Goal: Task Accomplishment & Management: Manage account settings

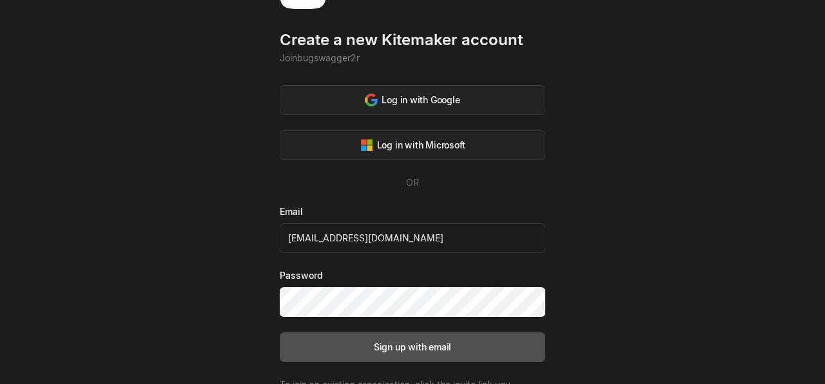
scroll to position [120, 0]
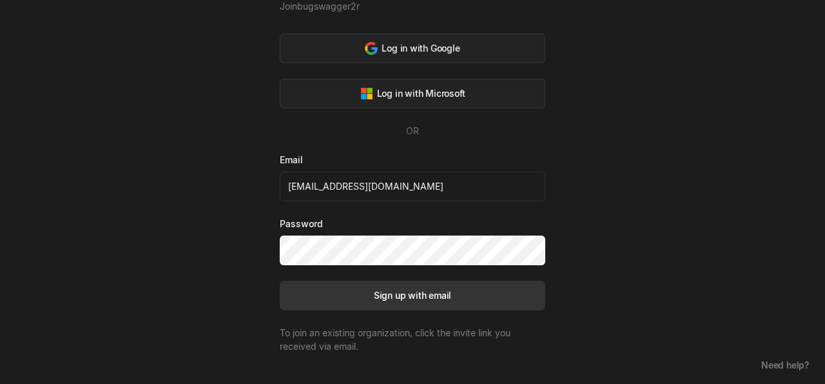
click at [412, 289] on div "Sign up with email" at bounding box center [412, 295] width 77 height 14
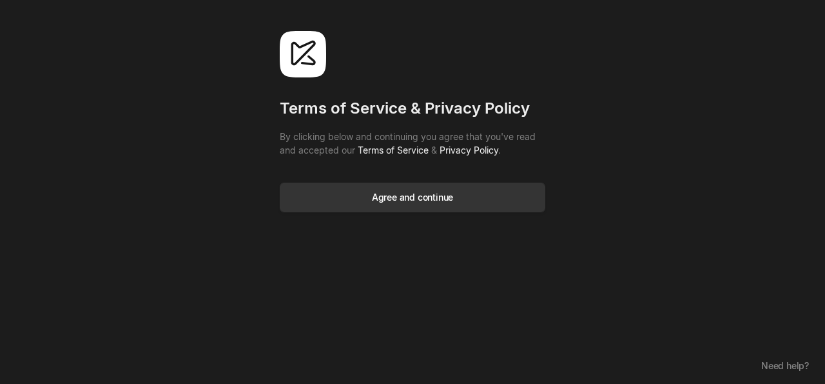
click at [418, 206] on button "Agree and continue" at bounding box center [413, 197] width 266 height 30
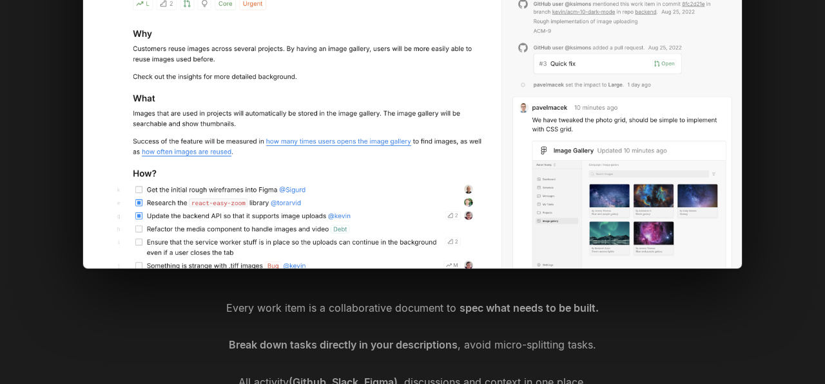
scroll to position [334, 0]
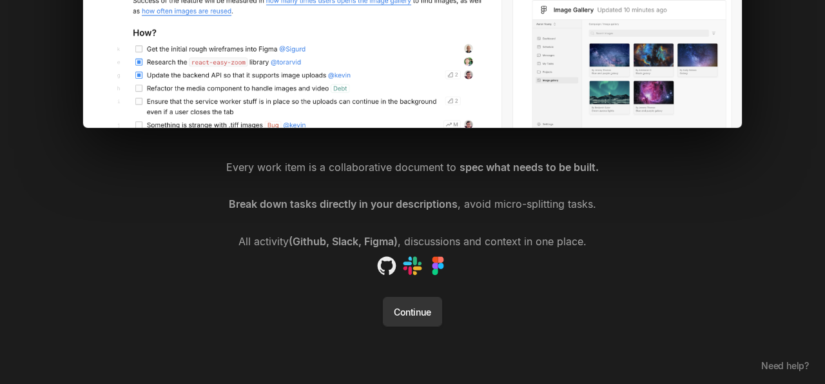
click at [424, 311] on button "Continue" at bounding box center [412, 312] width 59 height 30
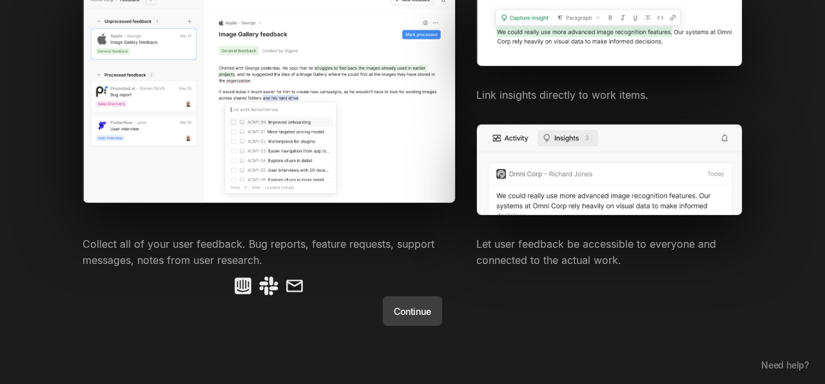
scroll to position [104, 0]
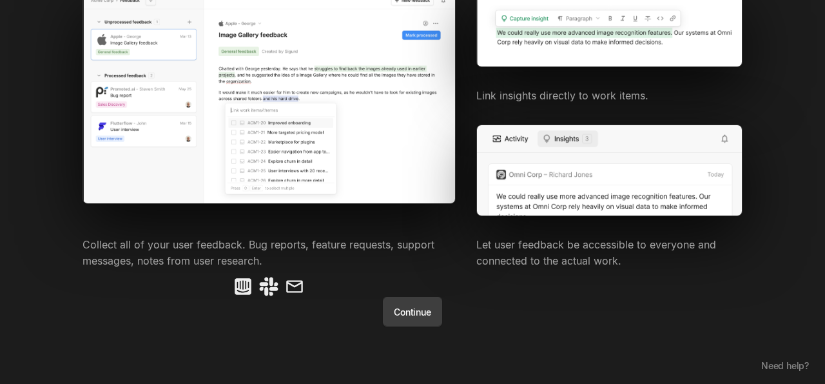
click at [423, 311] on button "Continue" at bounding box center [412, 312] width 59 height 30
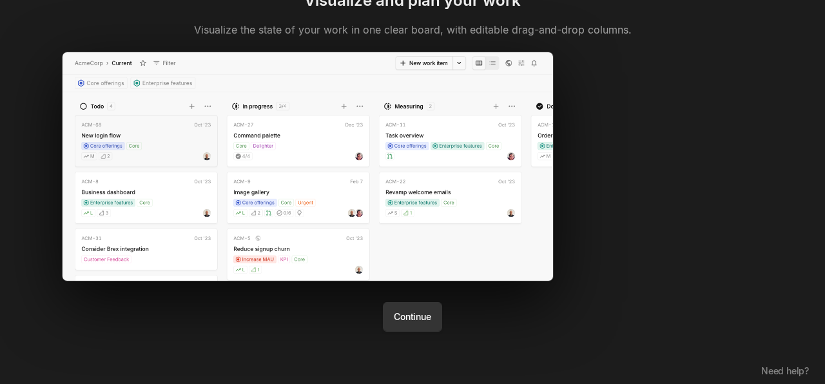
scroll to position [68, 0]
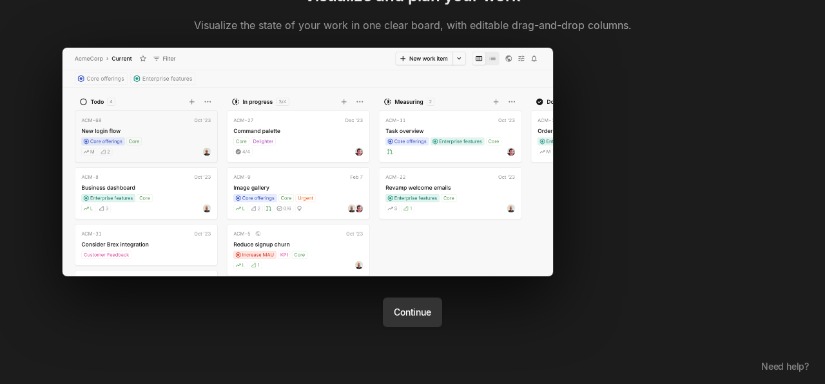
click at [422, 311] on button "Continue" at bounding box center [412, 312] width 59 height 30
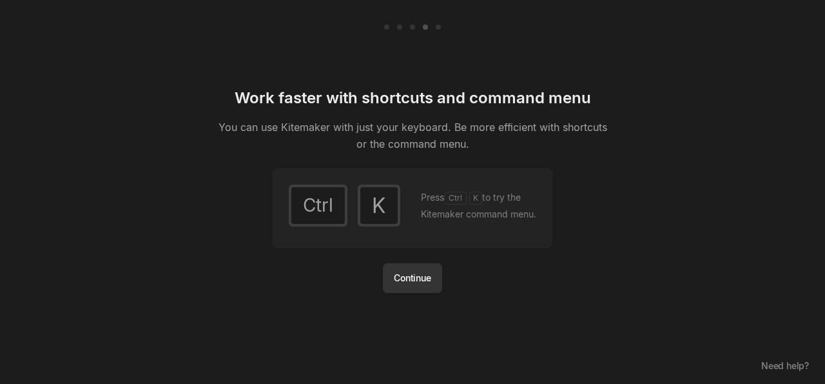
click at [426, 277] on button "Continue" at bounding box center [412, 278] width 59 height 30
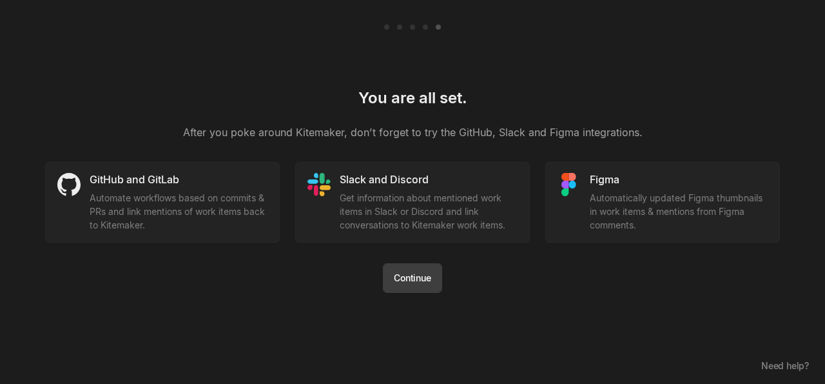
click at [426, 277] on button "Continue" at bounding box center [412, 278] width 59 height 30
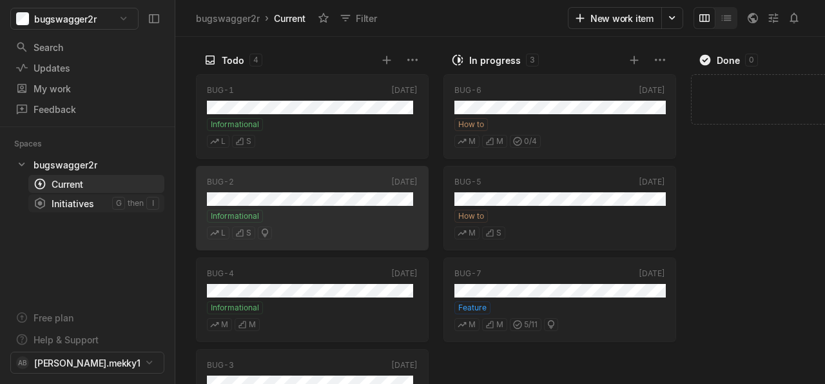
click at [70, 203] on div "Initiatives" at bounding box center [73, 204] width 79 height 14
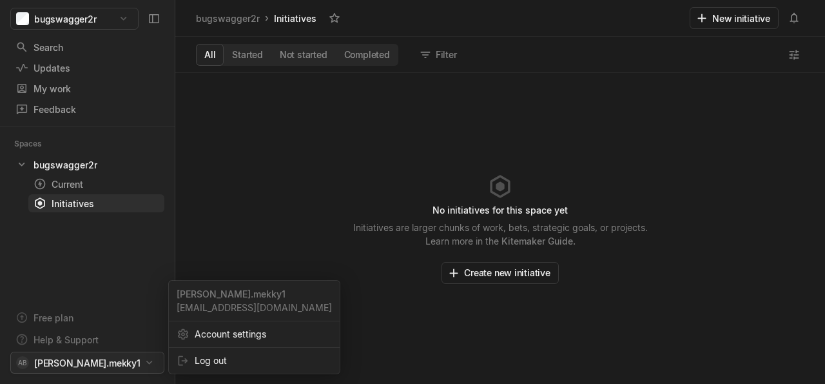
click at [151, 358] on html "bugswagger2r Search / Updates g then u My work = Feedback g then f Spaces bugsw…" at bounding box center [412, 192] width 825 height 384
click at [124, 269] on html "bugswagger2r Search / Updates g then u My work = Feedback g then f Spaces bugsw…" at bounding box center [412, 192] width 825 height 384
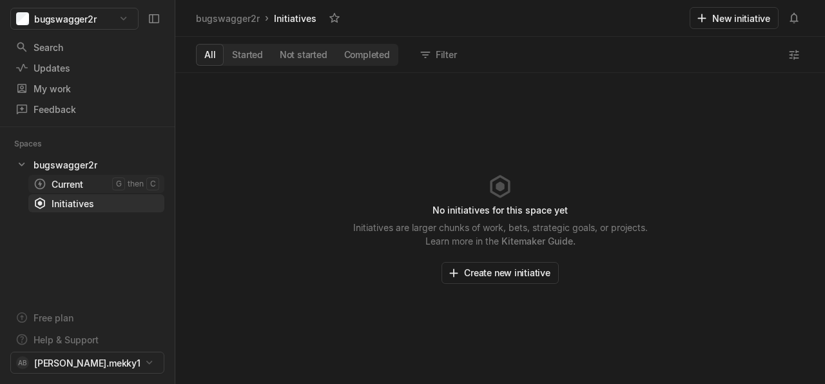
click at [80, 190] on div "Current" at bounding box center [73, 184] width 79 height 14
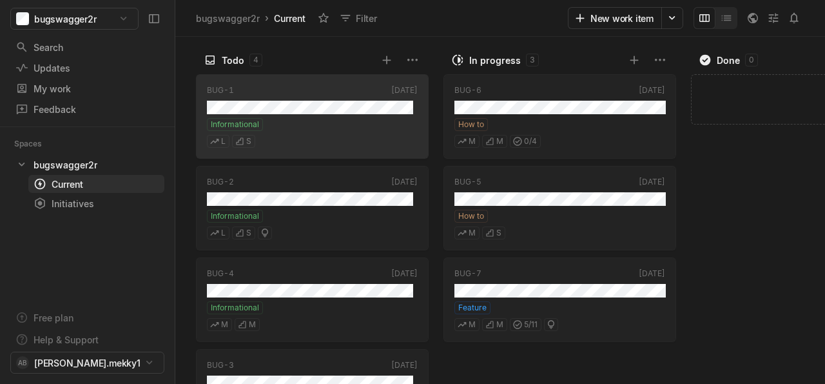
click at [78, 215] on div "Spaces bugswagger2r 1 Current g then c Initiatives g then i" at bounding box center [87, 173] width 175 height 93
click at [67, 200] on div "Initiatives" at bounding box center [73, 204] width 79 height 14
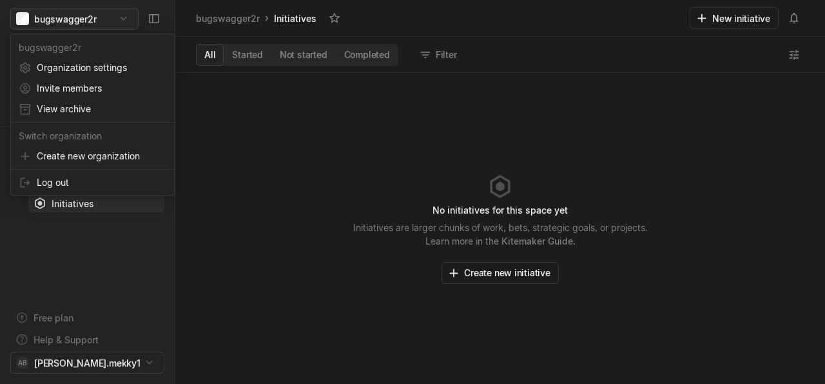
click at [113, 20] on html "bugswagger2r Search / Updates g then u My work = Feedback g then f Spaces bugsw…" at bounding box center [412, 192] width 825 height 384
click at [93, 91] on span "Invite members" at bounding box center [102, 88] width 130 height 21
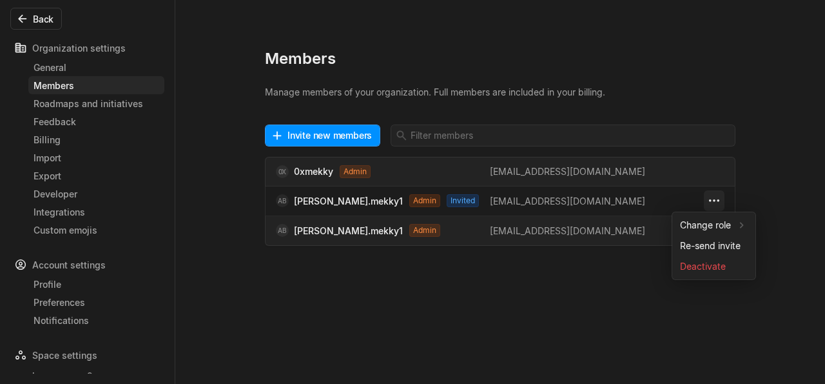
click at [716, 202] on html "bugswagger2r Search / Updates g then u My work = Feedback g then f Spaces bugsw…" at bounding box center [412, 192] width 825 height 384
click at [715, 171] on html "bugswagger2r Search / Updates g then u My work = Feedback g then f Spaces bugsw…" at bounding box center [412, 192] width 825 height 384
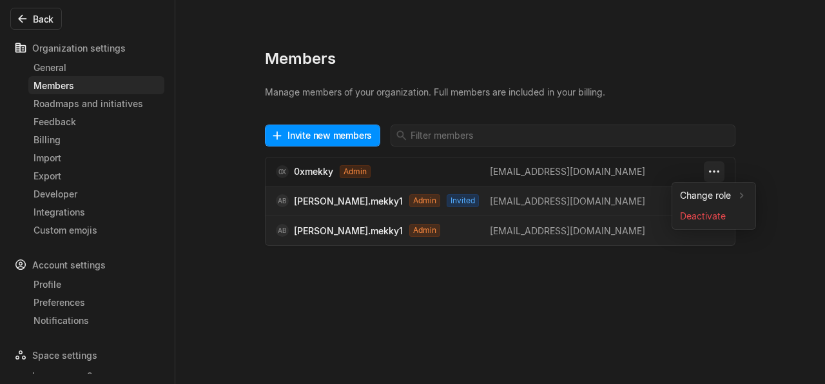
click at [720, 172] on html "bugswagger2r Search / Updates g then u My work = Feedback g then f Spaces bugsw…" at bounding box center [412, 192] width 825 height 384
click at [706, 220] on span "Deactivate" at bounding box center [714, 216] width 68 height 21
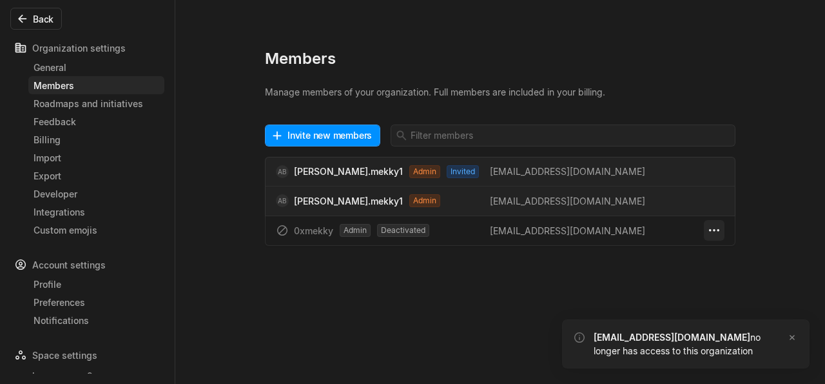
click at [714, 231] on html "bugswagger2r Search / Updates g then u My work = Feedback g then f Spaces bugsw…" at bounding box center [412, 192] width 825 height 384
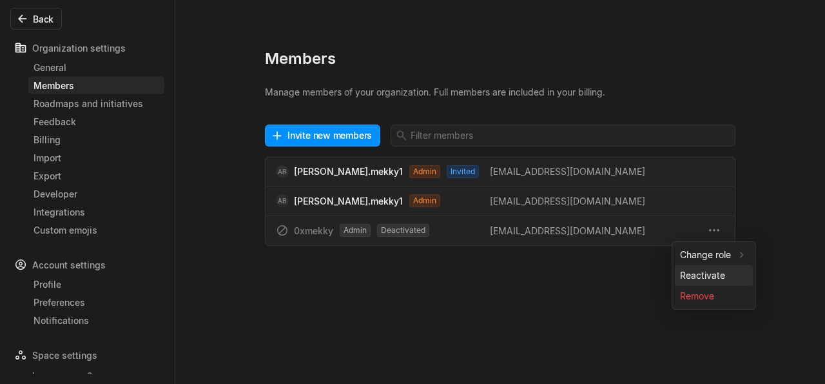
click at [712, 275] on span "Reactivate" at bounding box center [714, 275] width 68 height 21
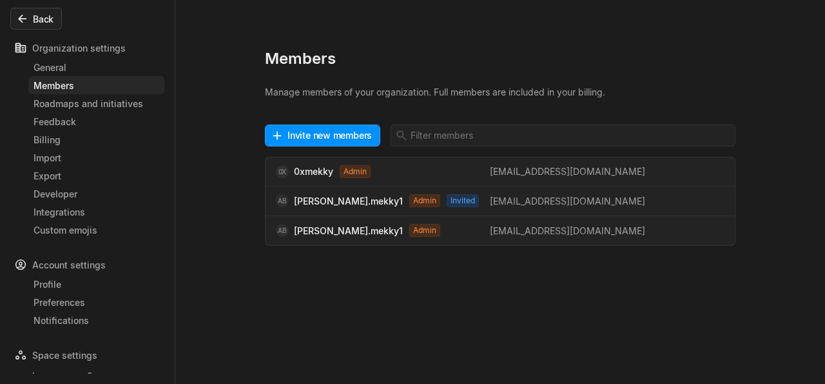
click at [21, 20] on icon at bounding box center [22, 19] width 8 height 8
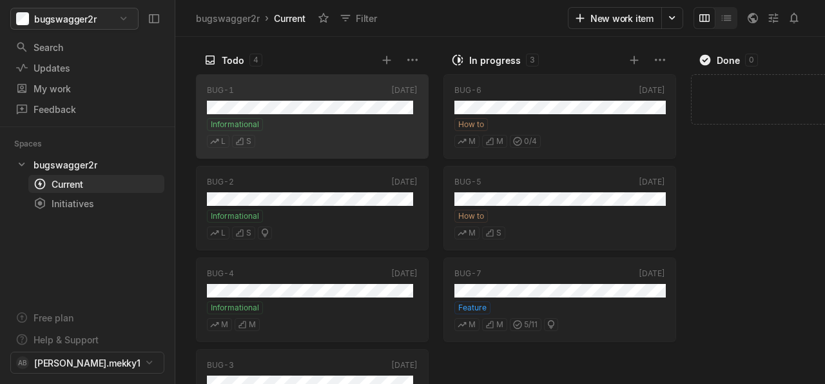
click at [120, 20] on html "bugswagger2r Search / Updates g then u My work = Feedback g then f Spaces bugsw…" at bounding box center [412, 192] width 825 height 384
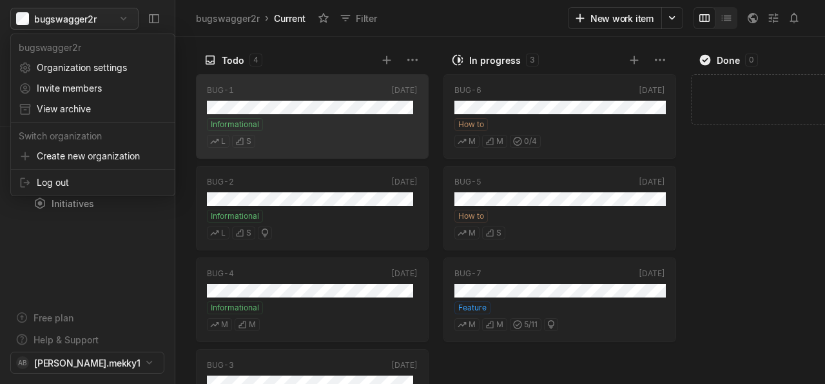
click at [63, 21] on html "bugswagger2r Search / Updates g then u My work = Feedback g then f Spaces bugsw…" at bounding box center [412, 192] width 825 height 384
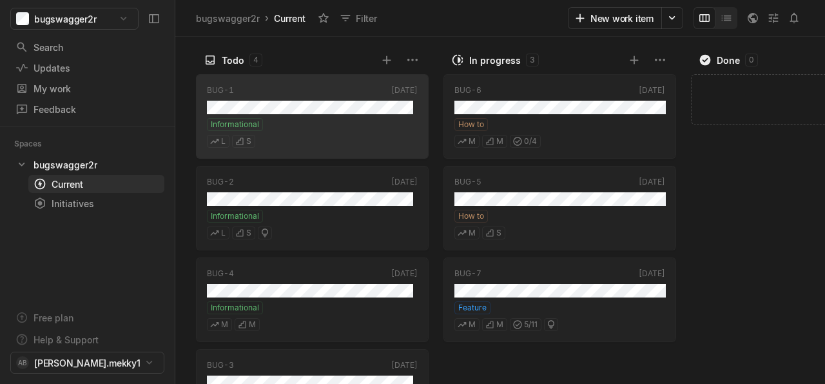
click at [116, 7] on div "bugswagger2r Search / Updates g then u My work = Feedback g then f Spaces bugsw…" at bounding box center [87, 192] width 175 height 384
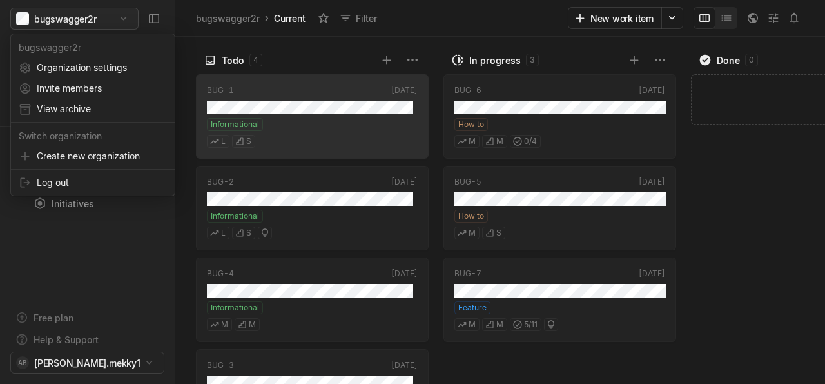
click at [116, 15] on html "bugswagger2r Search / Updates g then u My work = Feedback g then f Spaces bugsw…" at bounding box center [412, 192] width 825 height 384
click at [90, 268] on html "bugswagger2r Search / Updates g then u My work = Feedback g then f Spaces bugsw…" at bounding box center [412, 192] width 825 height 384
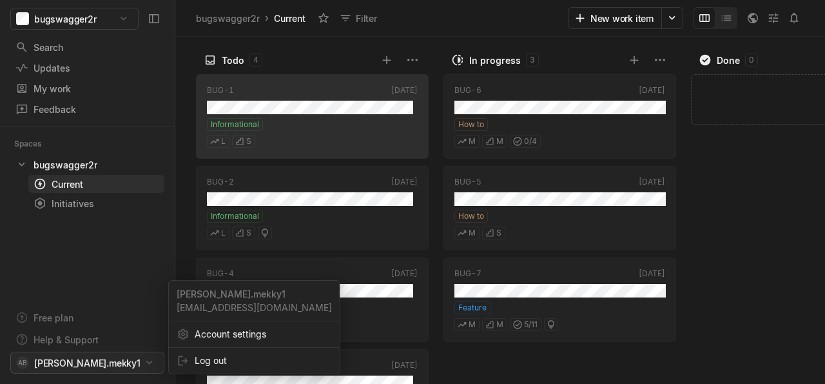
click at [109, 356] on html "bugswagger2r Search / Updates g then u My work = Feedback g then f Spaces bugsw…" at bounding box center [412, 192] width 825 height 384
click at [216, 337] on span "Account settings" at bounding box center [263, 334] width 137 height 21
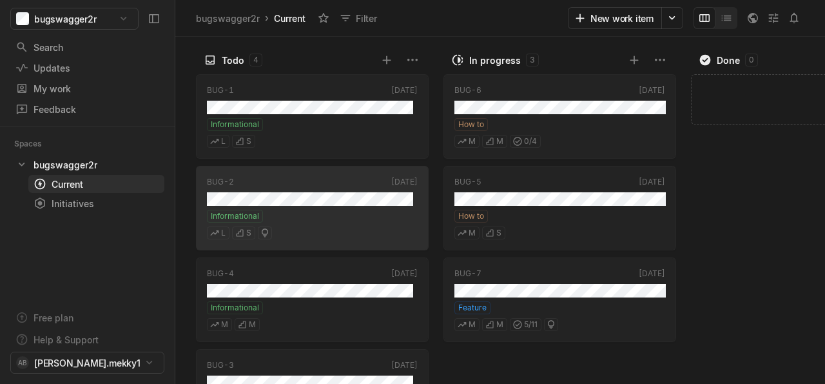
scroll to position [58, 0]
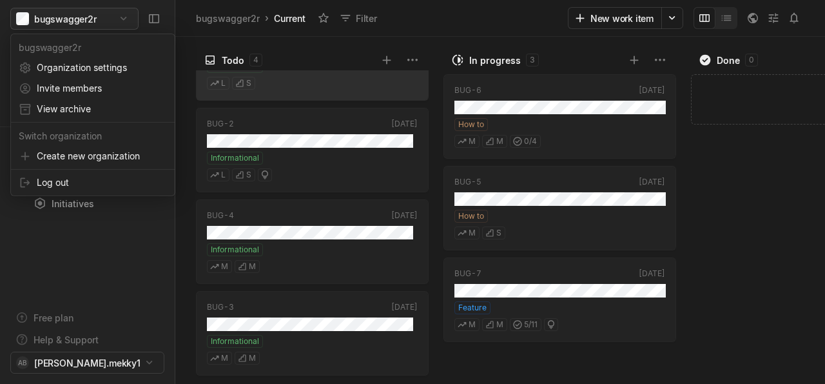
click at [102, 20] on html "bugswagger2r Search / Updates g then u My work = Feedback g then f Spaces bugsw…" at bounding box center [412, 192] width 825 height 384
click at [66, 186] on span "Log out" at bounding box center [102, 182] width 130 height 21
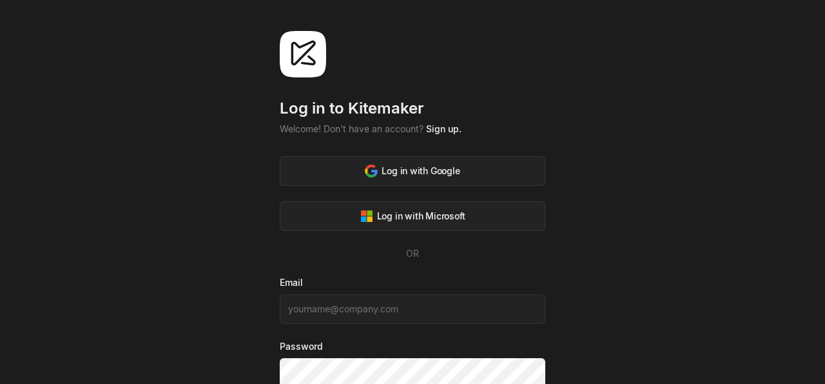
click at [750, 266] on div "Log in to [GEOGRAPHIC_DATA] Welcome! Don't have an account? Sign up. Log in wit…" at bounding box center [412, 241] width 825 height 482
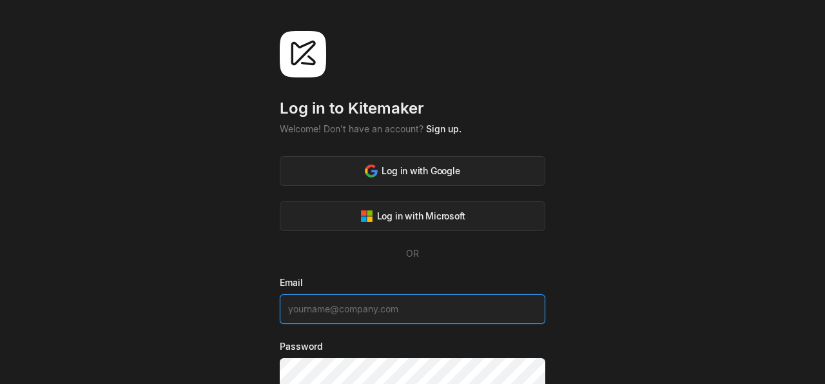
click at [421, 298] on input at bounding box center [413, 309] width 266 height 30
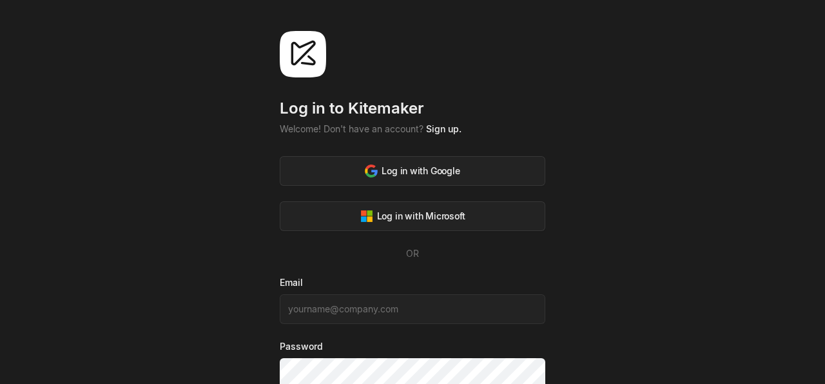
click at [628, 229] on div "Log in to [GEOGRAPHIC_DATA] Welcome! Don't have an account? Sign up. Log in wit…" at bounding box center [412, 241] width 825 height 482
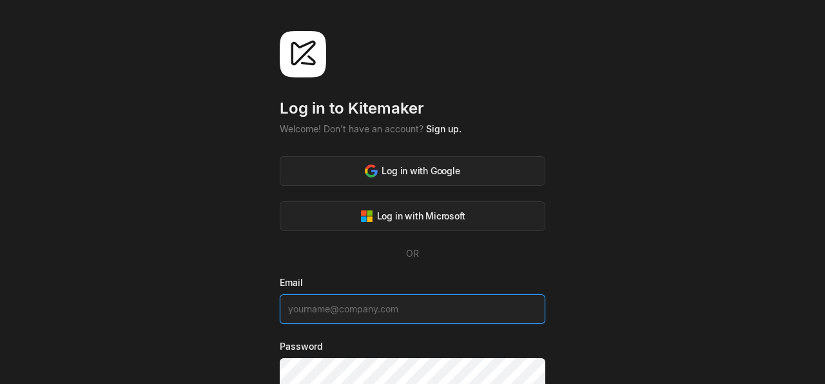
click at [420, 297] on input at bounding box center [413, 309] width 266 height 30
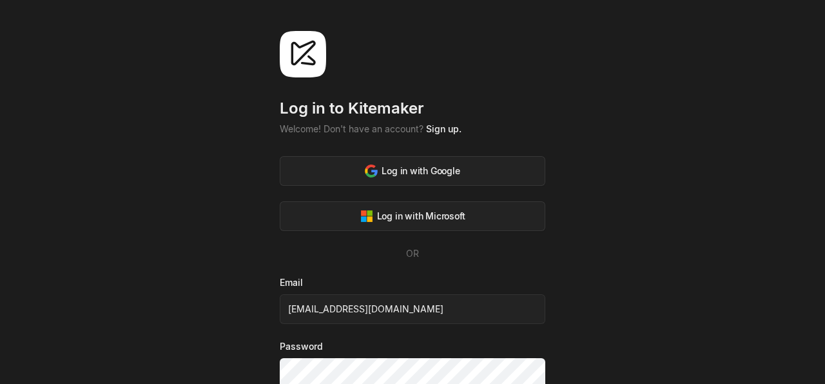
click at [637, 268] on div "Log in to [GEOGRAPHIC_DATA] Welcome! Don't have an account? Sign up. Log in wit…" at bounding box center [412, 241] width 825 height 482
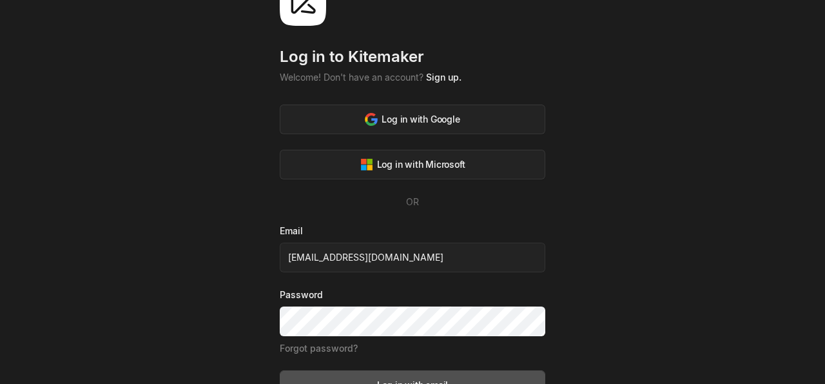
scroll to position [98, 0]
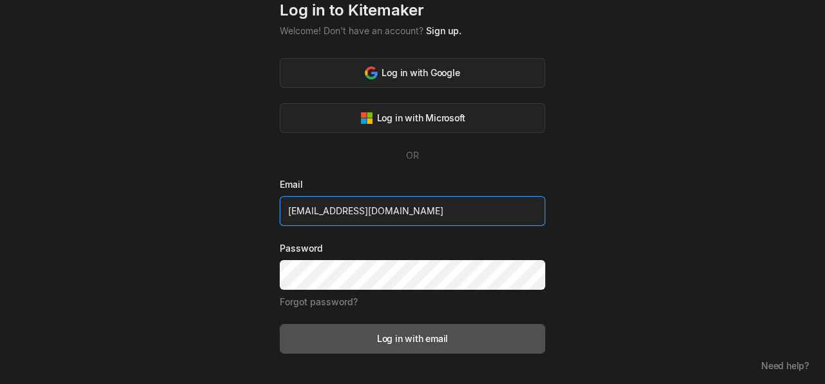
drag, startPoint x: 371, startPoint y: 211, endPoint x: 380, endPoint y: 211, distance: 9.0
click at [380, 211] on input "[EMAIL_ADDRESS][DOMAIN_NAME]" at bounding box center [413, 211] width 266 height 30
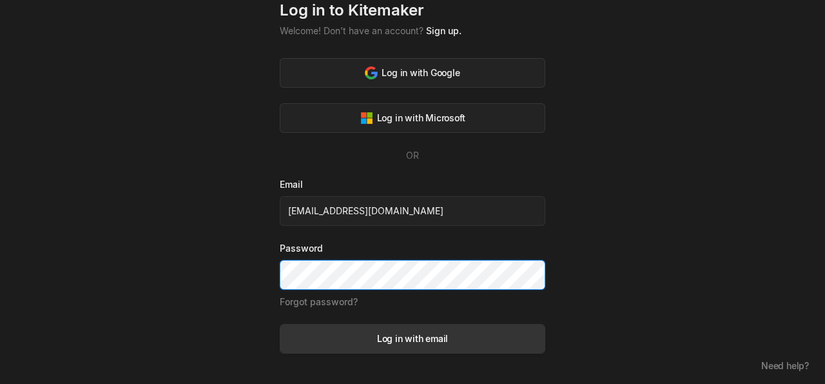
click at [443, 341] on div "Log in with email" at bounding box center [412, 338] width 71 height 14
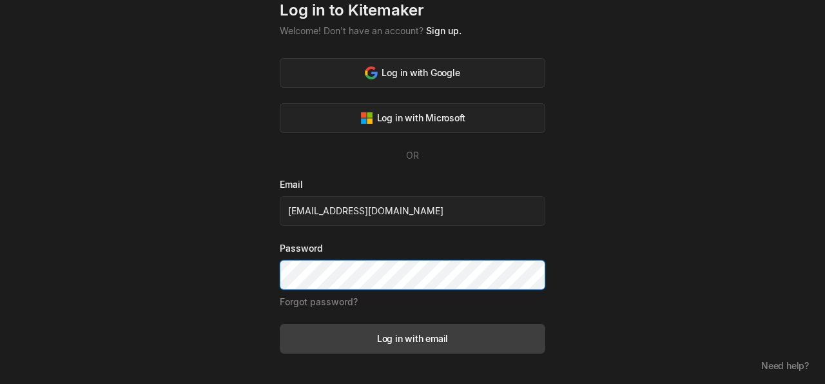
click at [280, 324] on button "Log in with email" at bounding box center [413, 339] width 266 height 30
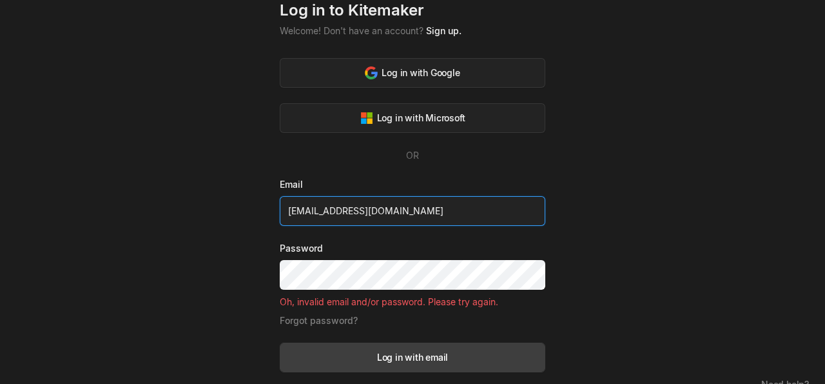
click at [372, 213] on input "[EMAIL_ADDRESS][DOMAIN_NAME]" at bounding box center [413, 211] width 266 height 30
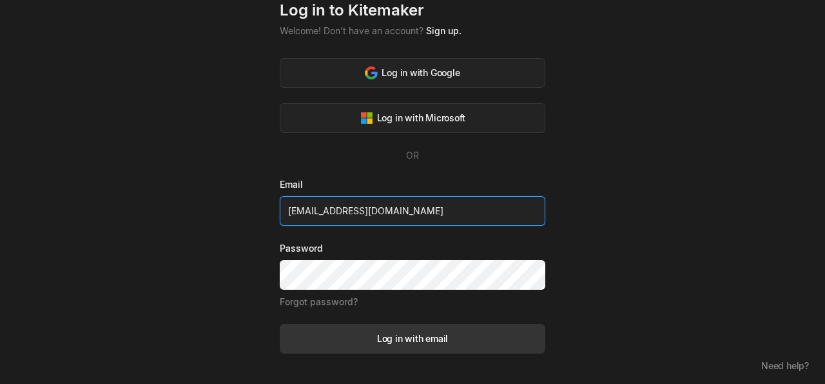
click at [412, 348] on button "Log in with email" at bounding box center [413, 339] width 266 height 30
type input "[EMAIL_ADDRESS][DOMAIN_NAME]"
